Goal: Transaction & Acquisition: Purchase product/service

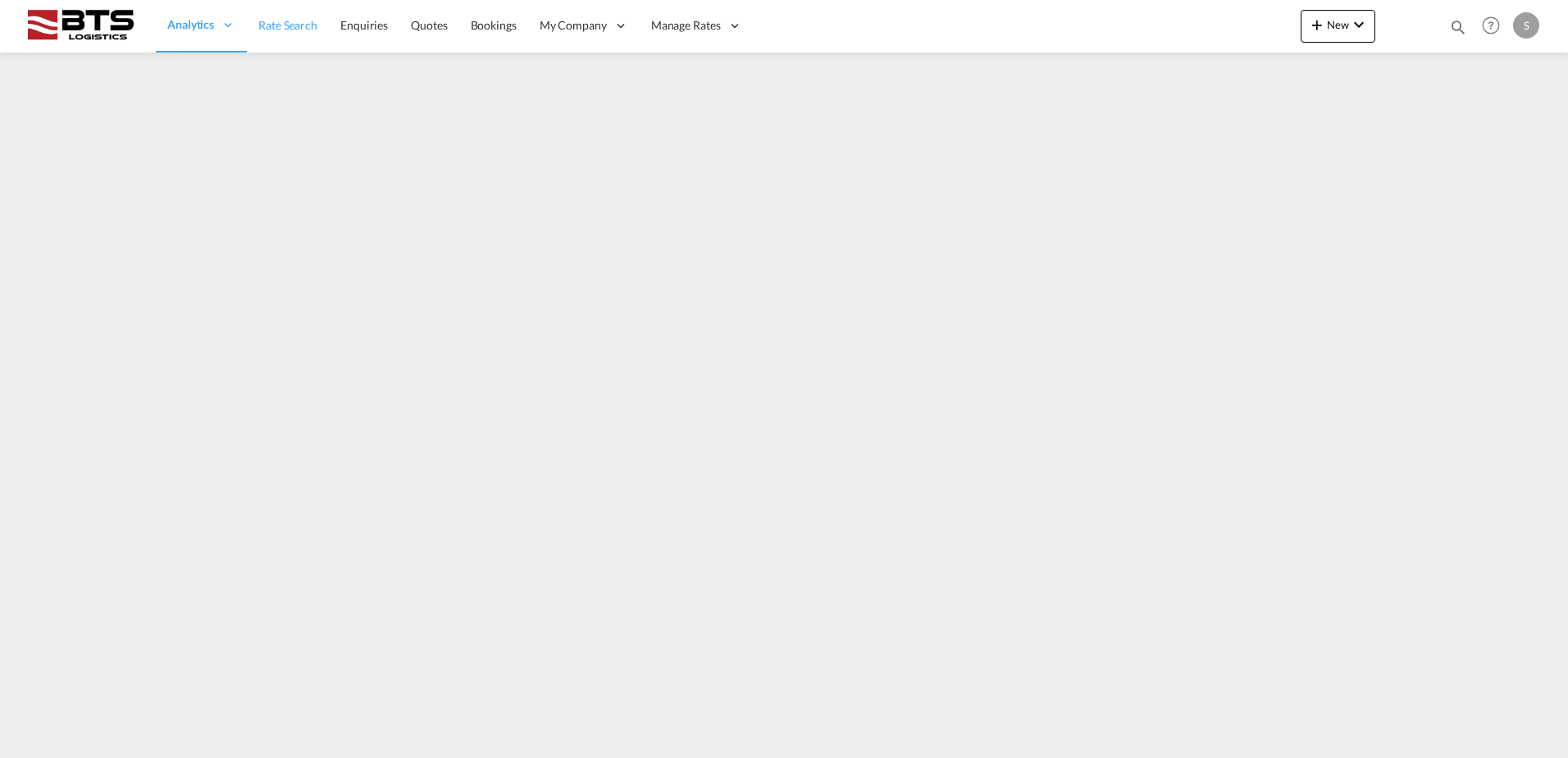
click at [292, 33] on span "Rate Search" at bounding box center [287, 25] width 59 height 16
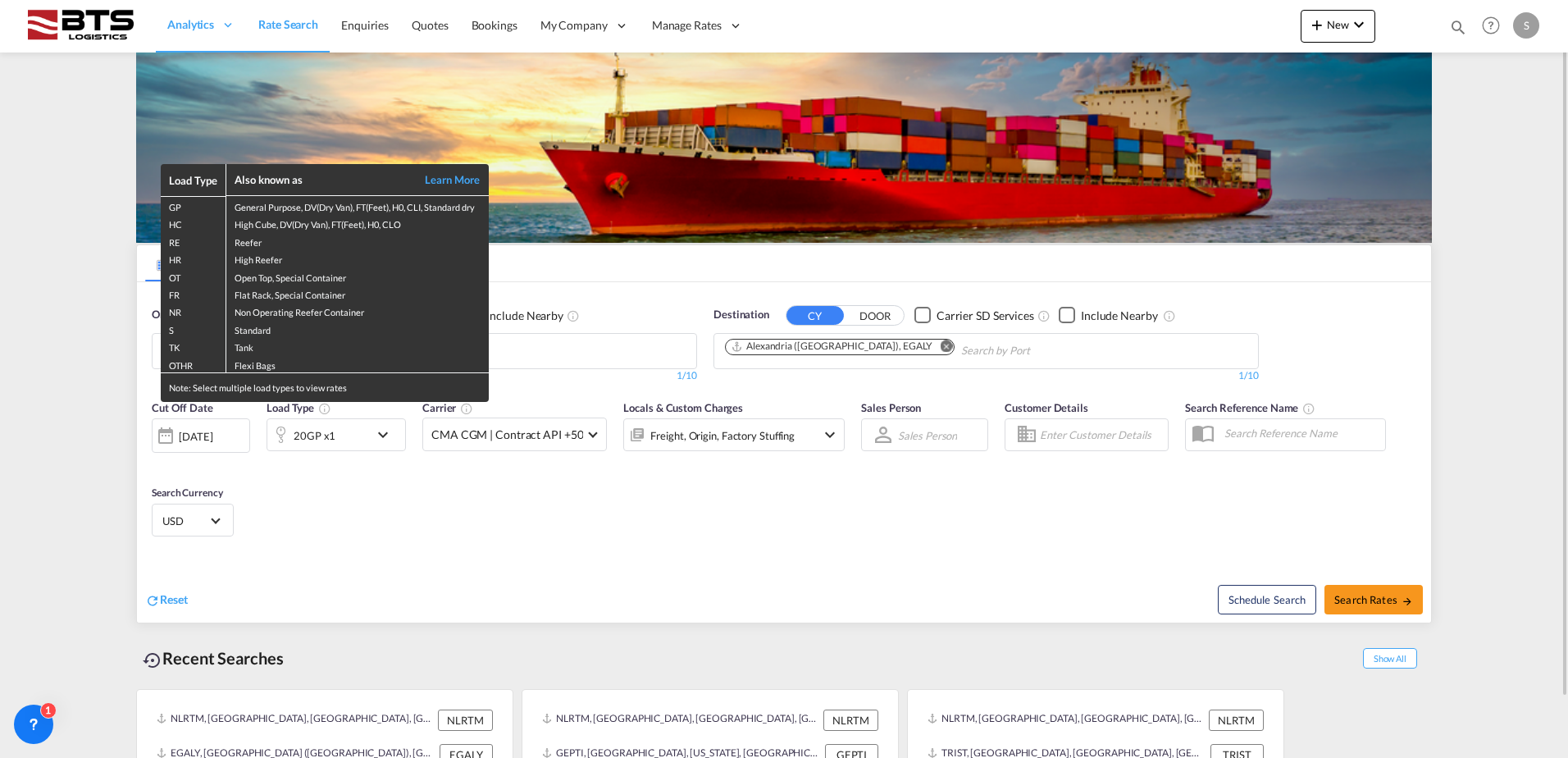
click at [94, 325] on div "Load Type Also known as Learn More GP General Purpose, DV(Dry Van), FT(Feet), H…" at bounding box center [784, 379] width 1568 height 758
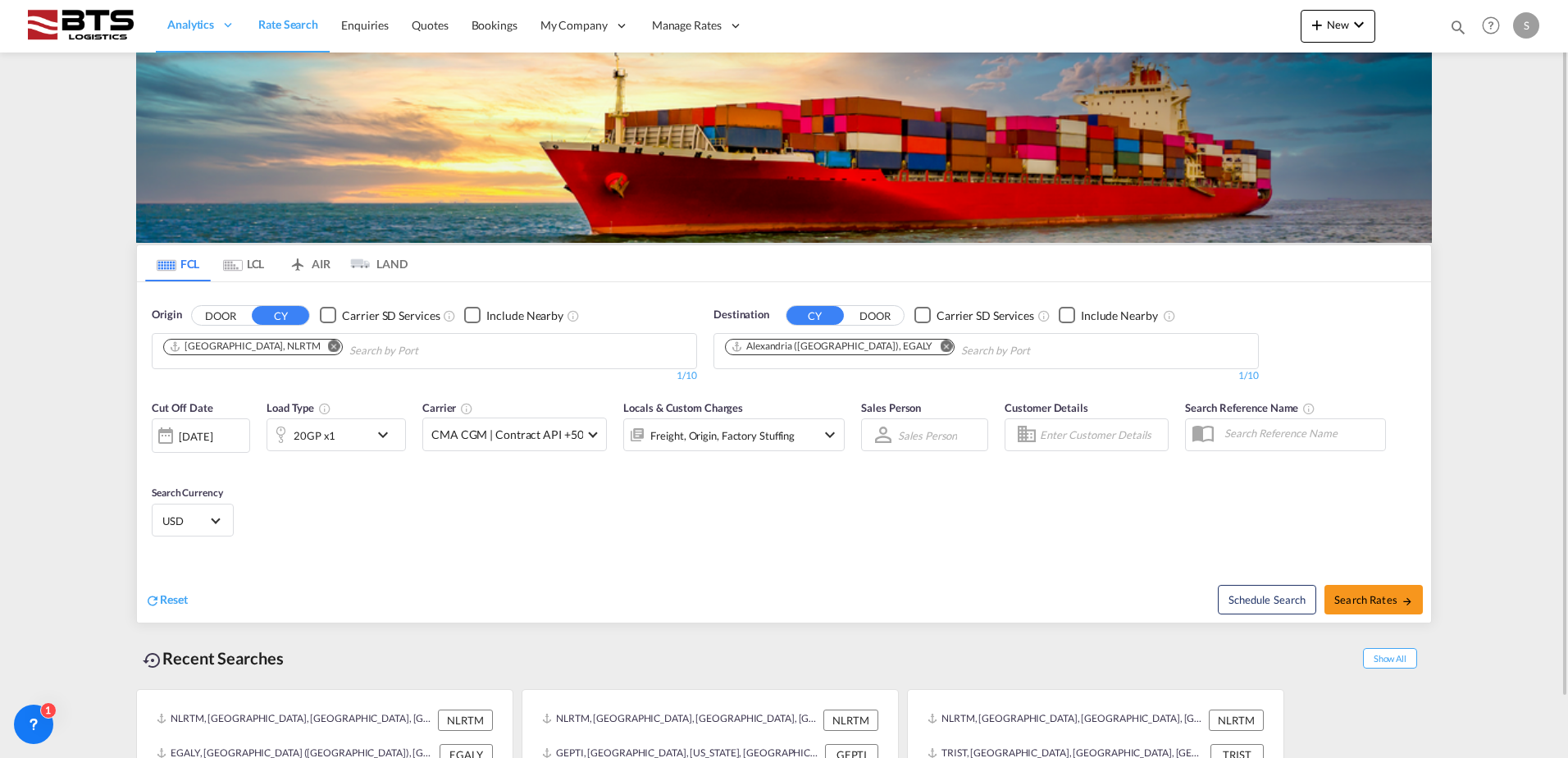
click at [940, 347] on md-icon "Remove" at bounding box center [947, 346] width 13 height 13
click at [898, 345] on md-chips at bounding box center [986, 352] width 544 height 35
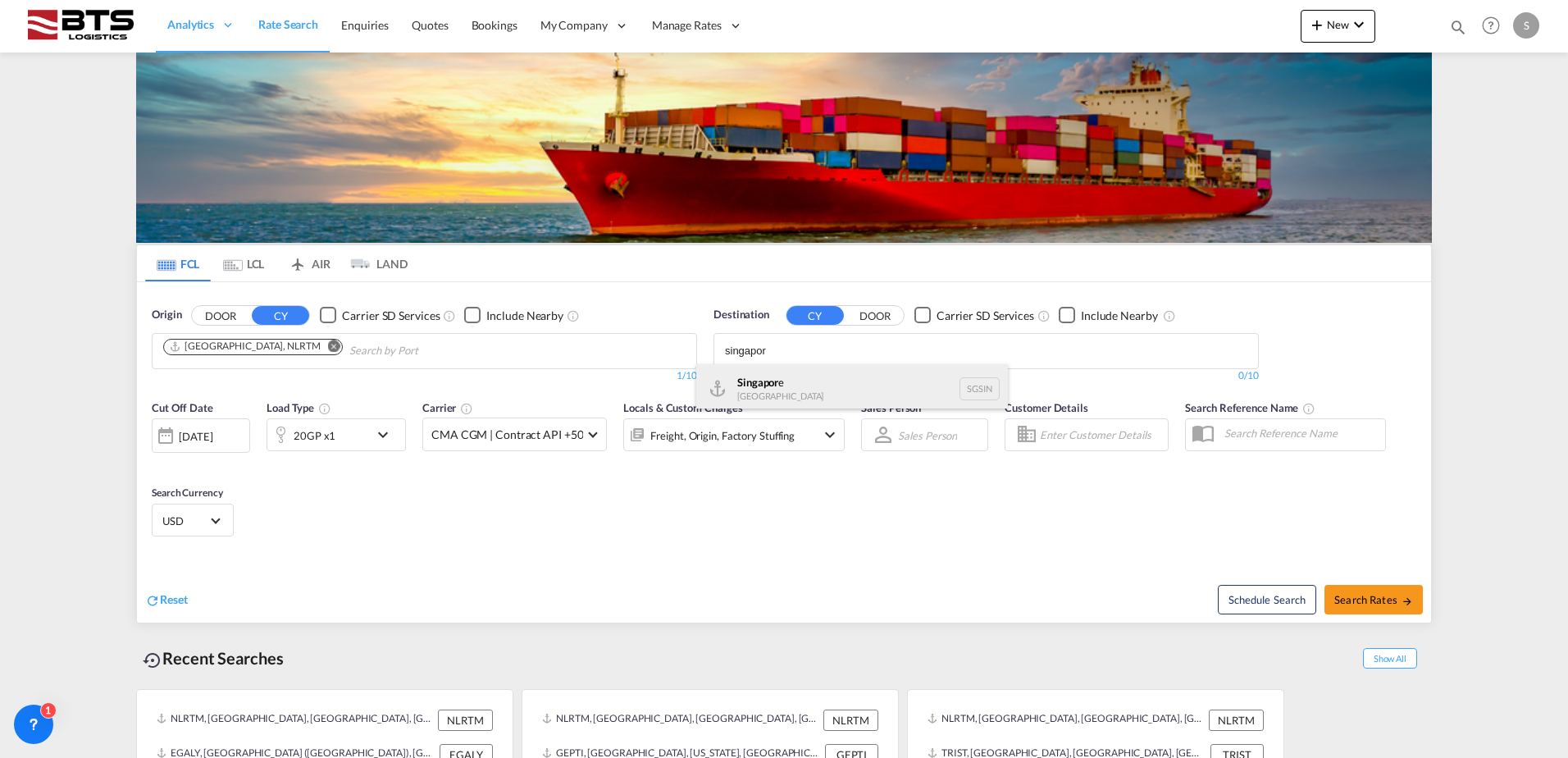
type input "singapor"
click at [837, 373] on div "Singapor e [GEOGRAPHIC_DATA] [GEOGRAPHIC_DATA]" at bounding box center [852, 389] width 312 height 49
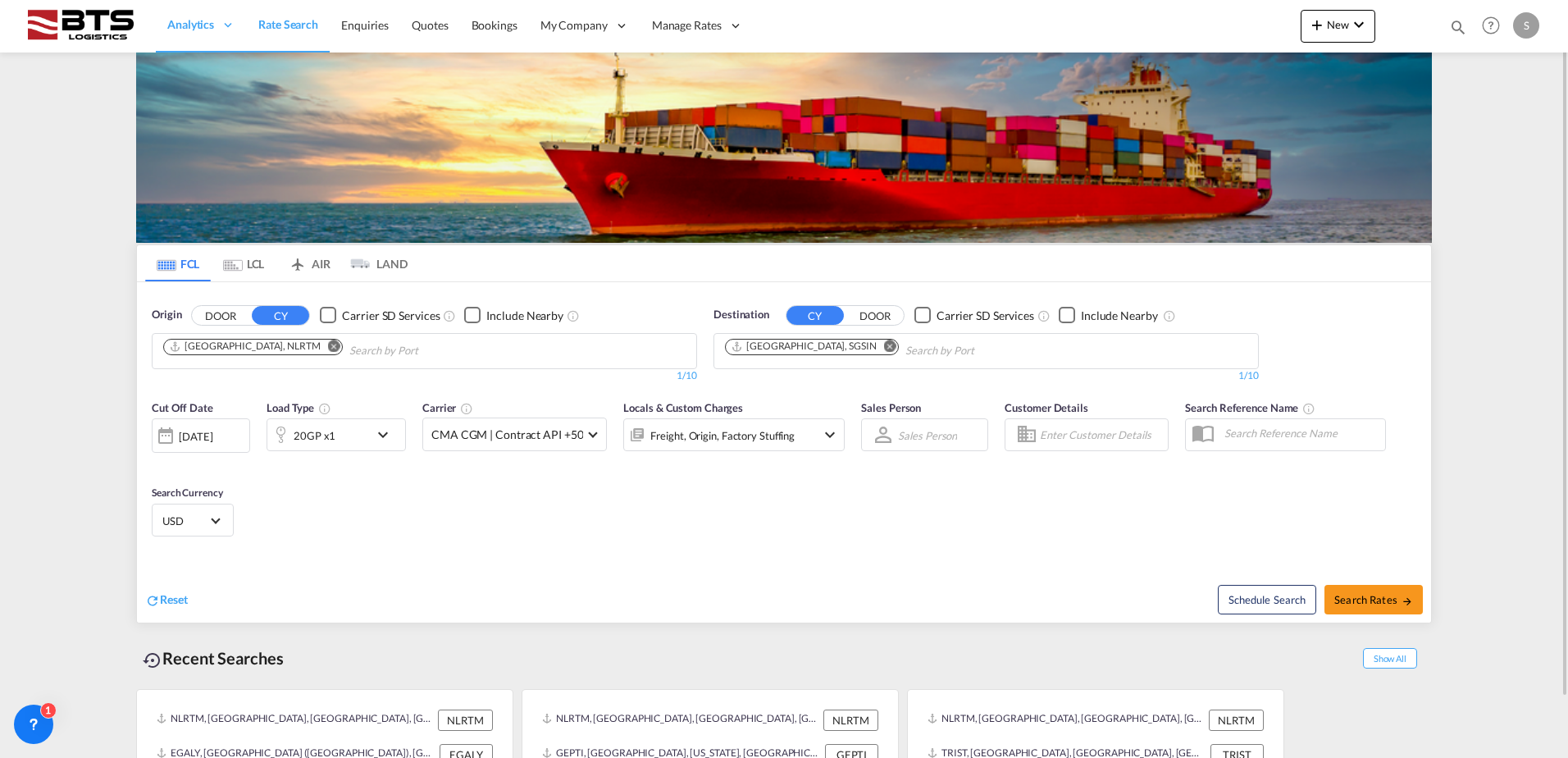
click at [1100, 568] on div "Schedule Search Search Rates" at bounding box center [1110, 592] width 643 height 64
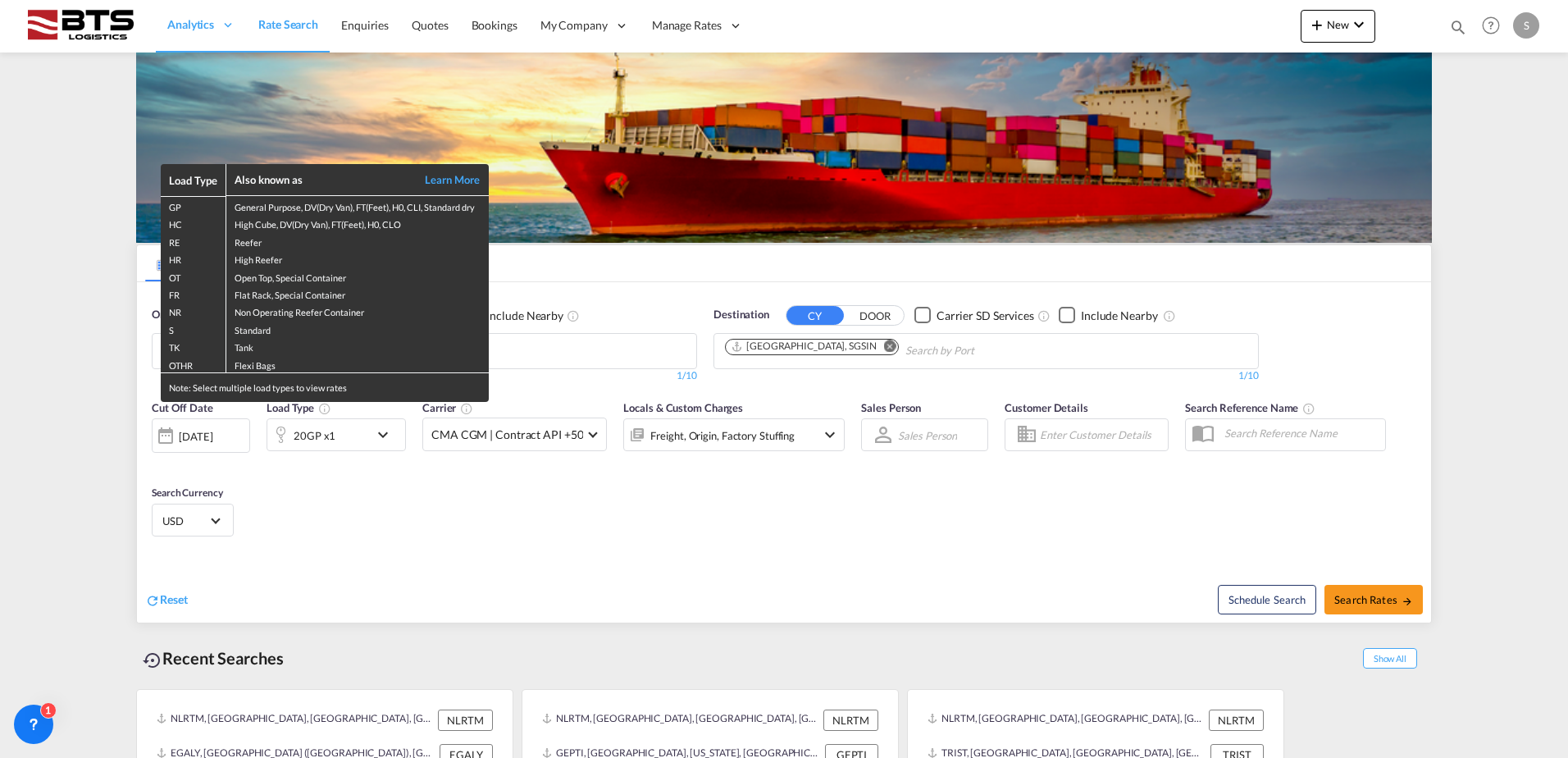
click at [1376, 596] on div "Load Type Also known as Learn More GP General Purpose, DV(Dry Van), FT(Feet), H…" at bounding box center [784, 379] width 1568 height 758
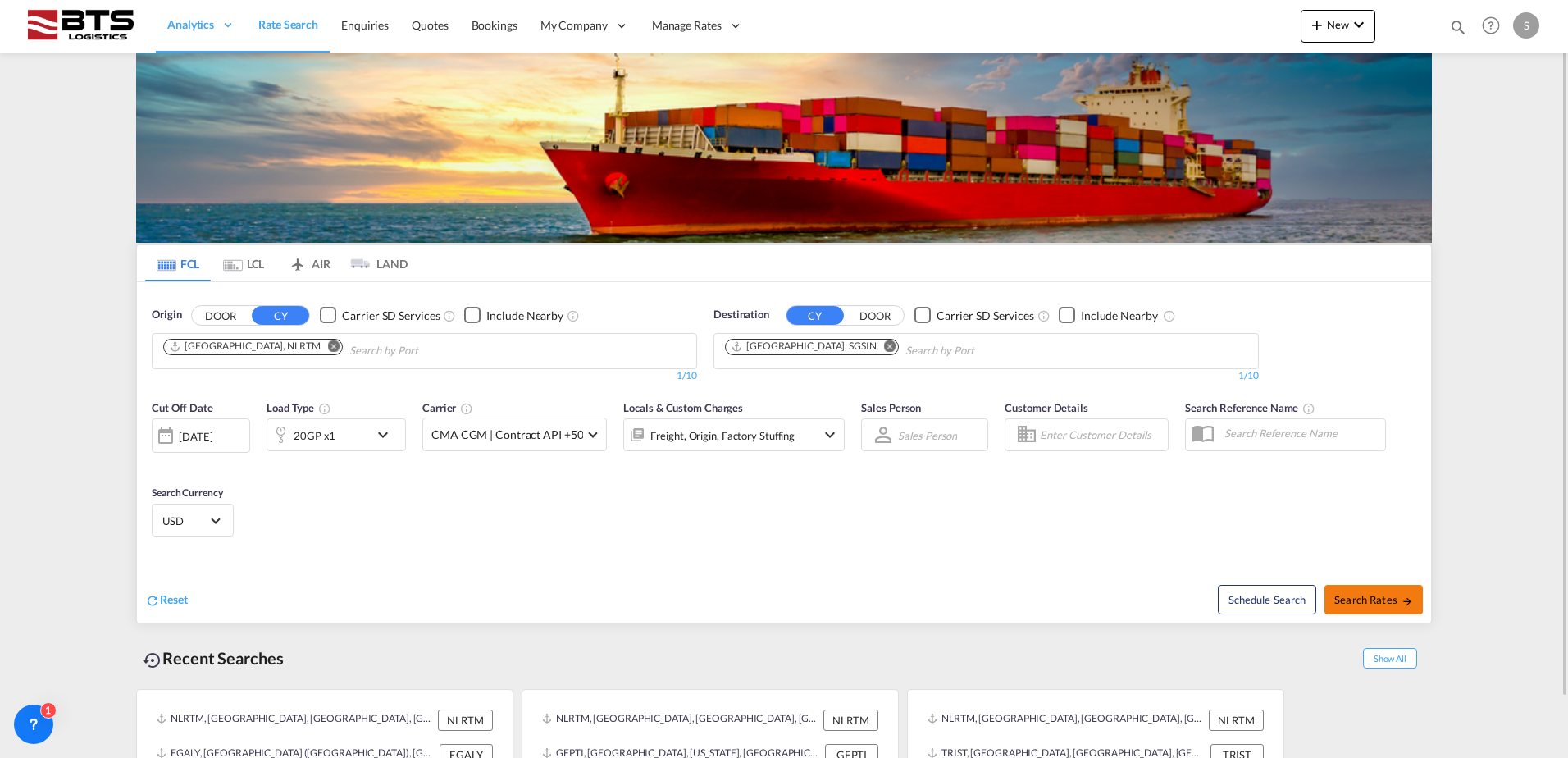
click at [1379, 600] on span "Search Rates" at bounding box center [1374, 600] width 79 height 13
type input "NLRTM to SGSIN / [DATE]"
